Goal: Transaction & Acquisition: Purchase product/service

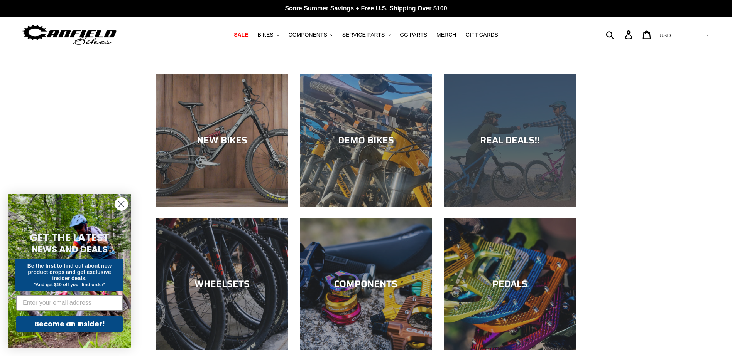
click at [522, 137] on div "REAL DEALS!!" at bounding box center [510, 140] width 132 height 11
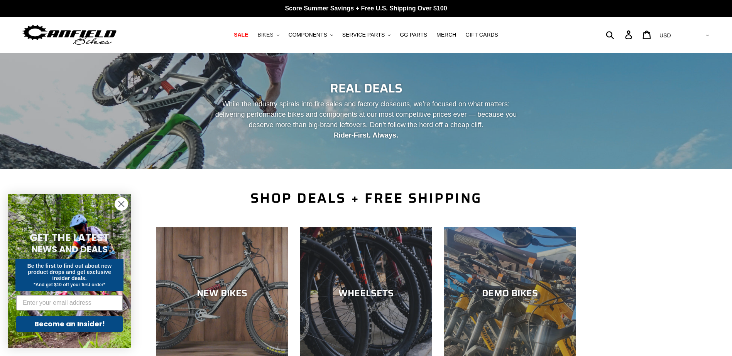
click at [273, 35] on span "BIKES" at bounding box center [265, 35] width 16 height 7
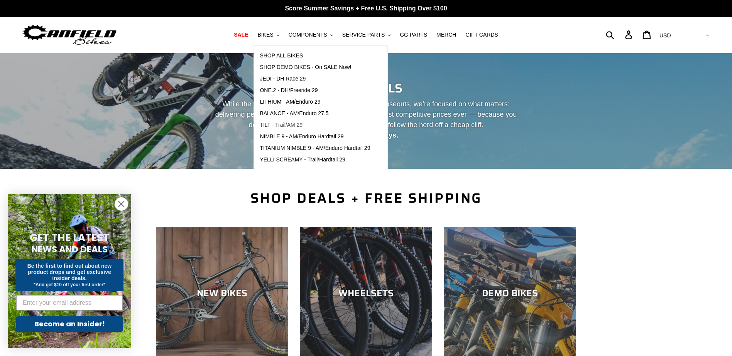
click at [294, 125] on span "TILT - Trail/AM 29" at bounding box center [281, 125] width 43 height 7
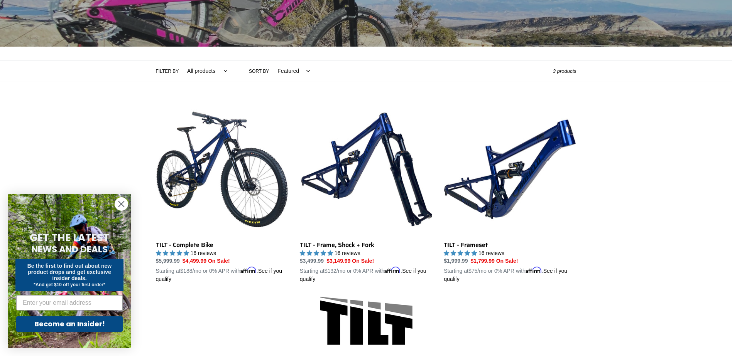
scroll to position [120, 0]
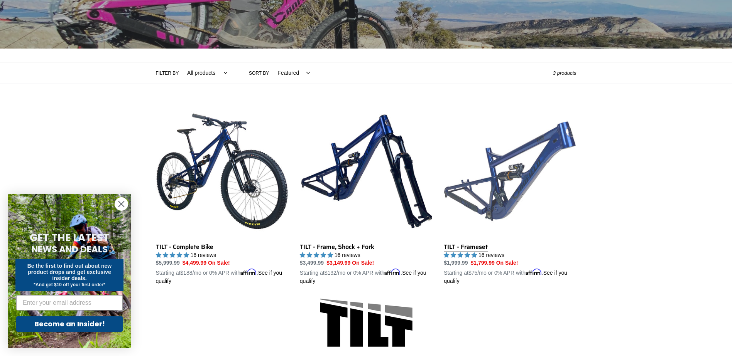
click at [504, 178] on link "TILT - Frameset" at bounding box center [510, 195] width 132 height 181
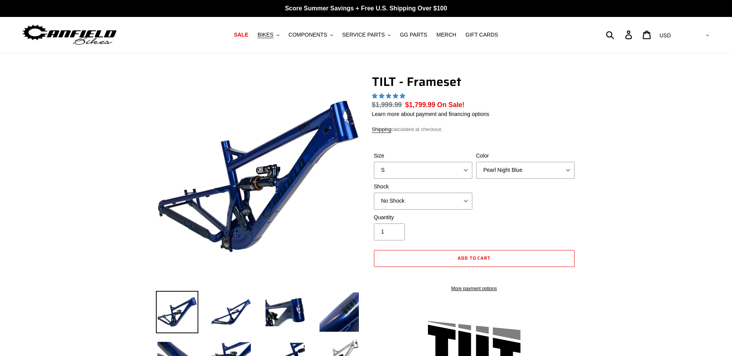
select select "highest-rating"
click at [525, 168] on select "Pearl Night Blue Stealth Silver" at bounding box center [525, 170] width 98 height 17
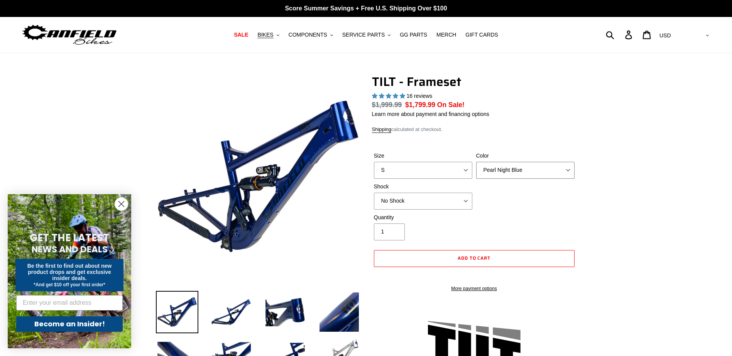
select select "Stealth Silver"
click at [476, 162] on select "Pearl Night Blue Stealth Silver" at bounding box center [525, 170] width 98 height 17
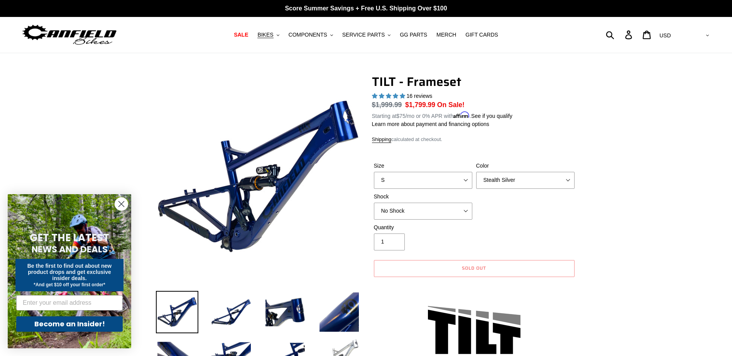
click at [349, 349] on img at bounding box center [339, 357] width 42 height 42
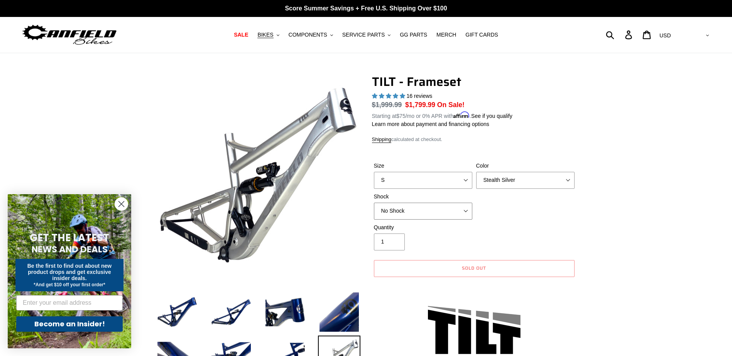
click at [427, 213] on select "No Shock Cane Creek DB Kitsuma Air RockShox Deluxe Ultimate Fox FLOAT X EXT Sto…" at bounding box center [423, 211] width 98 height 17
click at [374, 203] on select "No Shock Cane Creek DB Kitsuma Air RockShox Deluxe Ultimate Fox FLOAT X EXT Sto…" at bounding box center [423, 211] width 98 height 17
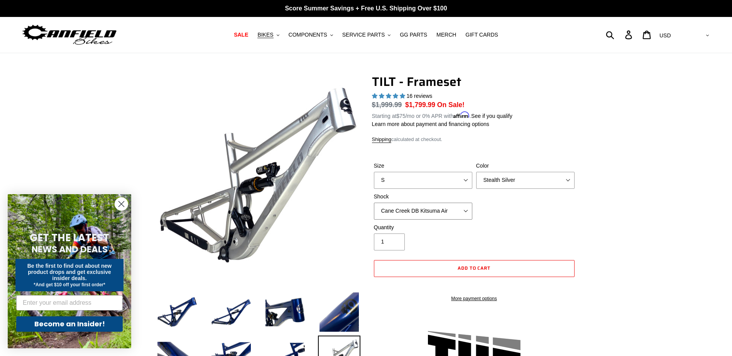
click at [426, 214] on select "No Shock Cane Creek DB Kitsuma Air RockShox Deluxe Ultimate Fox FLOAT X EXT Sto…" at bounding box center [423, 211] width 98 height 17
select select "No Shock"
click at [374, 203] on select "No Shock Cane Creek DB Kitsuma Air RockShox Deluxe Ultimate Fox FLOAT X EXT Sto…" at bounding box center [423, 211] width 98 height 17
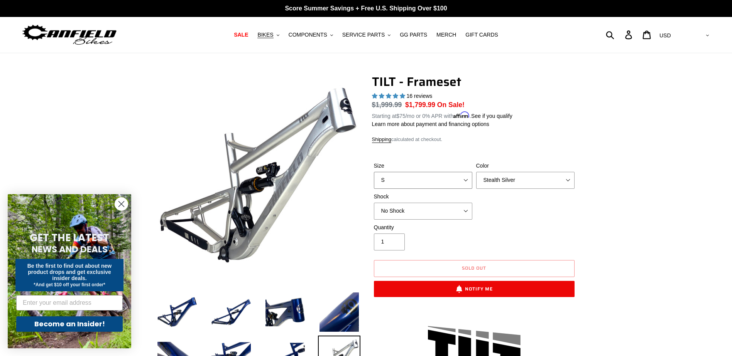
click at [433, 181] on select "S M L XL" at bounding box center [423, 180] width 98 height 17
select select "XL"
click at [374, 172] on select "S M L XL" at bounding box center [423, 180] width 98 height 17
click at [423, 209] on select "No Shock Cane Creek DB Kitsuma Air RockShox Deluxe Ultimate Fox FLOAT X EXT Sto…" at bounding box center [423, 211] width 98 height 17
click at [374, 203] on select "No Shock Cane Creek DB Kitsuma Air RockShox Deluxe Ultimate Fox FLOAT X EXT Sto…" at bounding box center [423, 211] width 98 height 17
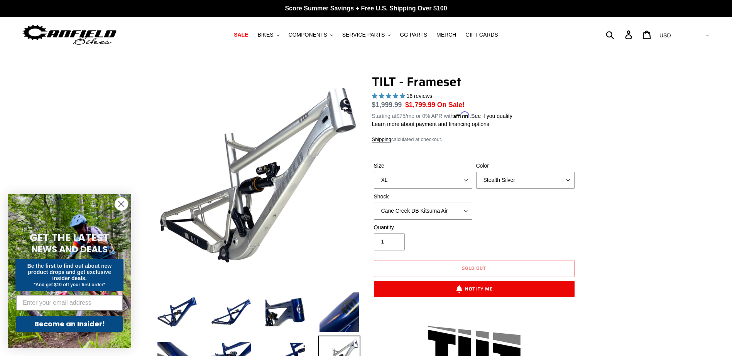
click at [427, 206] on select "No Shock Cane Creek DB Kitsuma Air RockShox Deluxe Ultimate Fox FLOAT X EXT Sto…" at bounding box center [423, 211] width 98 height 17
click at [374, 203] on select "No Shock Cane Creek DB Kitsuma Air RockShox Deluxe Ultimate Fox FLOAT X EXT Sto…" at bounding box center [423, 211] width 98 height 17
click at [424, 215] on select "No Shock Cane Creek DB Kitsuma Air RockShox Deluxe Ultimate Fox FLOAT X EXT Sto…" at bounding box center [423, 211] width 98 height 17
click at [374, 203] on select "No Shock Cane Creek DB Kitsuma Air RockShox Deluxe Ultimate Fox FLOAT X EXT Sto…" at bounding box center [423, 211] width 98 height 17
click at [426, 205] on select "No Shock Cane Creek DB Kitsuma Air RockShox Deluxe Ultimate Fox FLOAT X EXT Sto…" at bounding box center [423, 211] width 98 height 17
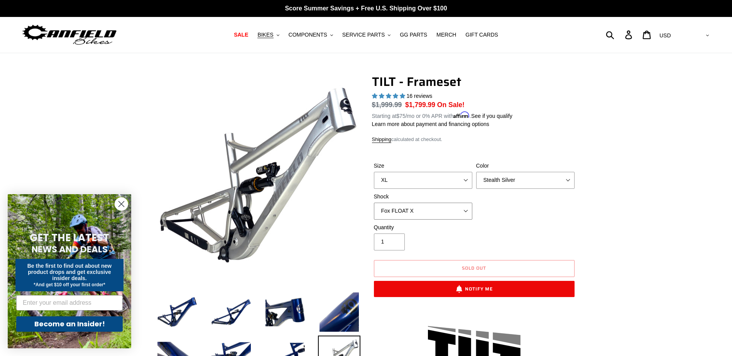
select select "EXT Storia Lok V3"
click at [374, 203] on select "No Shock Cane Creek DB Kitsuma Air RockShox Deluxe Ultimate Fox FLOAT X EXT Sto…" at bounding box center [423, 211] width 98 height 17
click at [493, 184] on select "Pearl Night Blue Stealth Silver" at bounding box center [525, 180] width 98 height 17
select select "Pearl Night Blue"
click at [476, 172] on select "Pearl Night Blue Stealth Silver" at bounding box center [525, 180] width 98 height 17
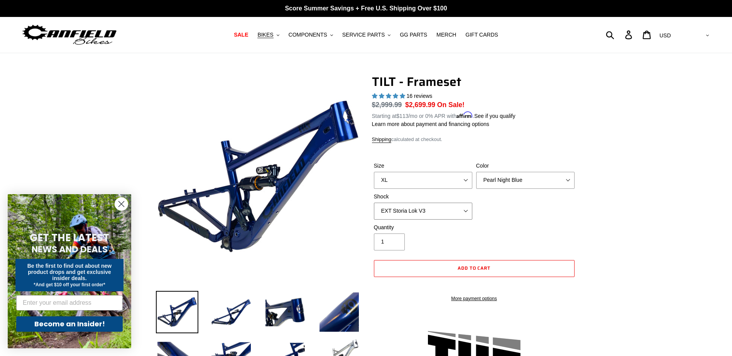
click at [457, 208] on select "No Shock Cane Creek DB Kitsuma Air RockShox Deluxe Ultimate Fox FLOAT X EXT Sto…" at bounding box center [423, 211] width 98 height 17
select select "RockShox Deluxe Ultimate"
click at [374, 203] on select "No Shock Cane Creek DB Kitsuma Air RockShox Deluxe Ultimate Fox FLOAT X EXT Sto…" at bounding box center [423, 211] width 98 height 17
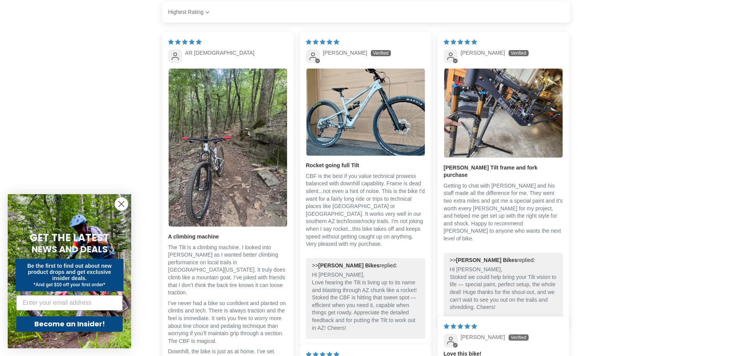
scroll to position [1444, 0]
